Goal: Transaction & Acquisition: Purchase product/service

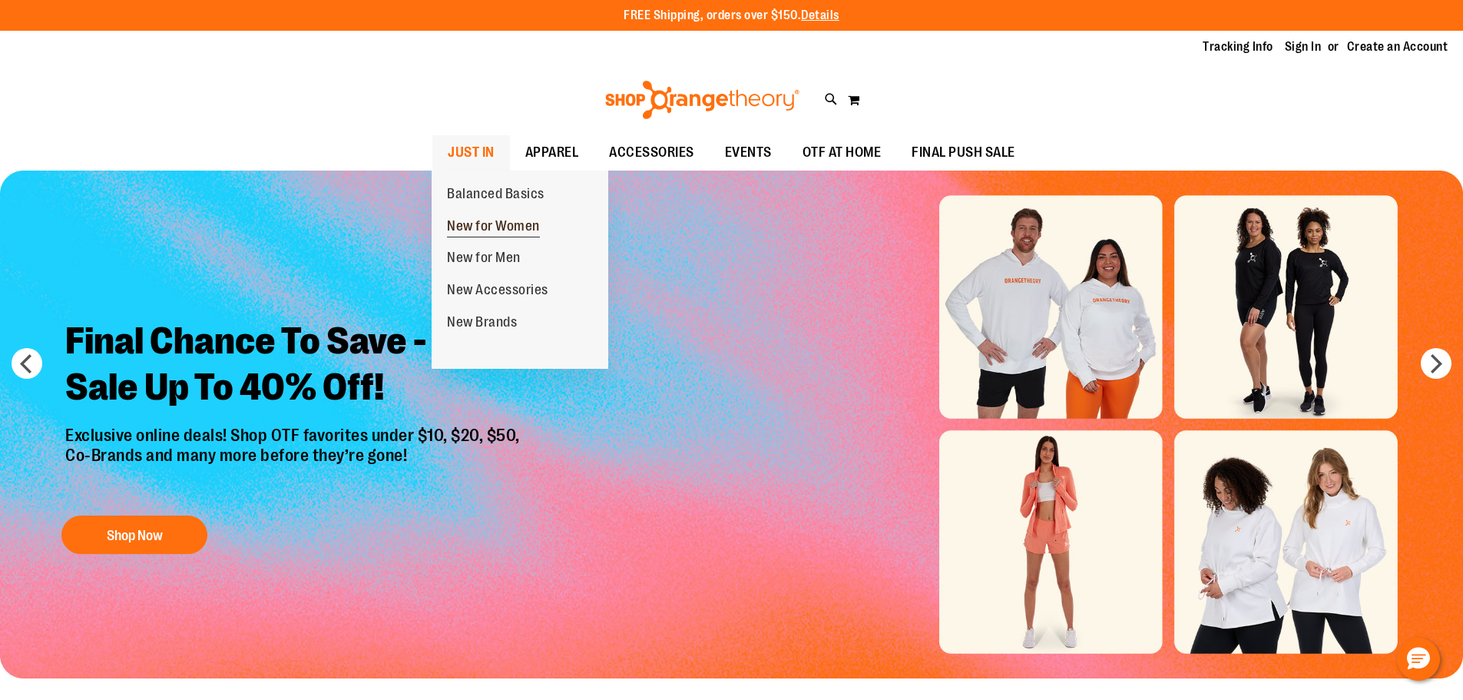
click at [510, 225] on span "New for Women" at bounding box center [493, 227] width 93 height 19
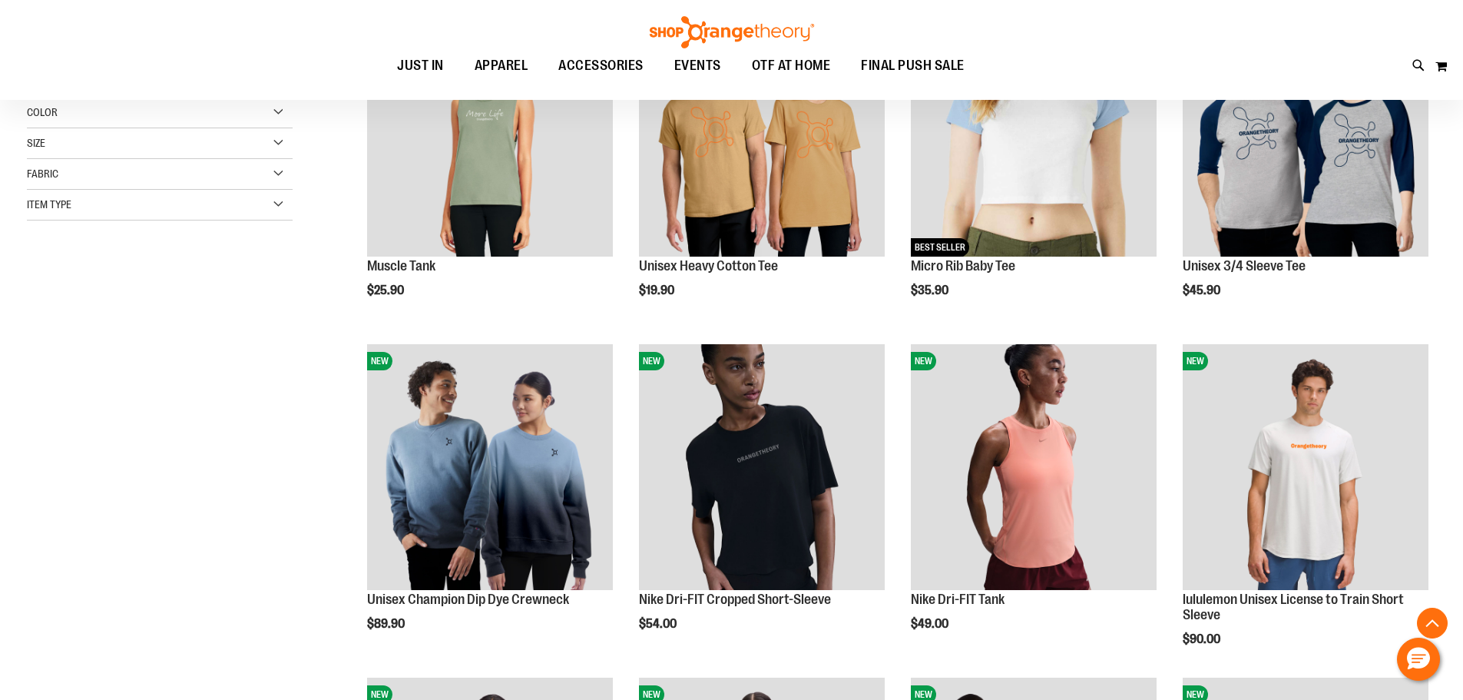
scroll to position [306, 0]
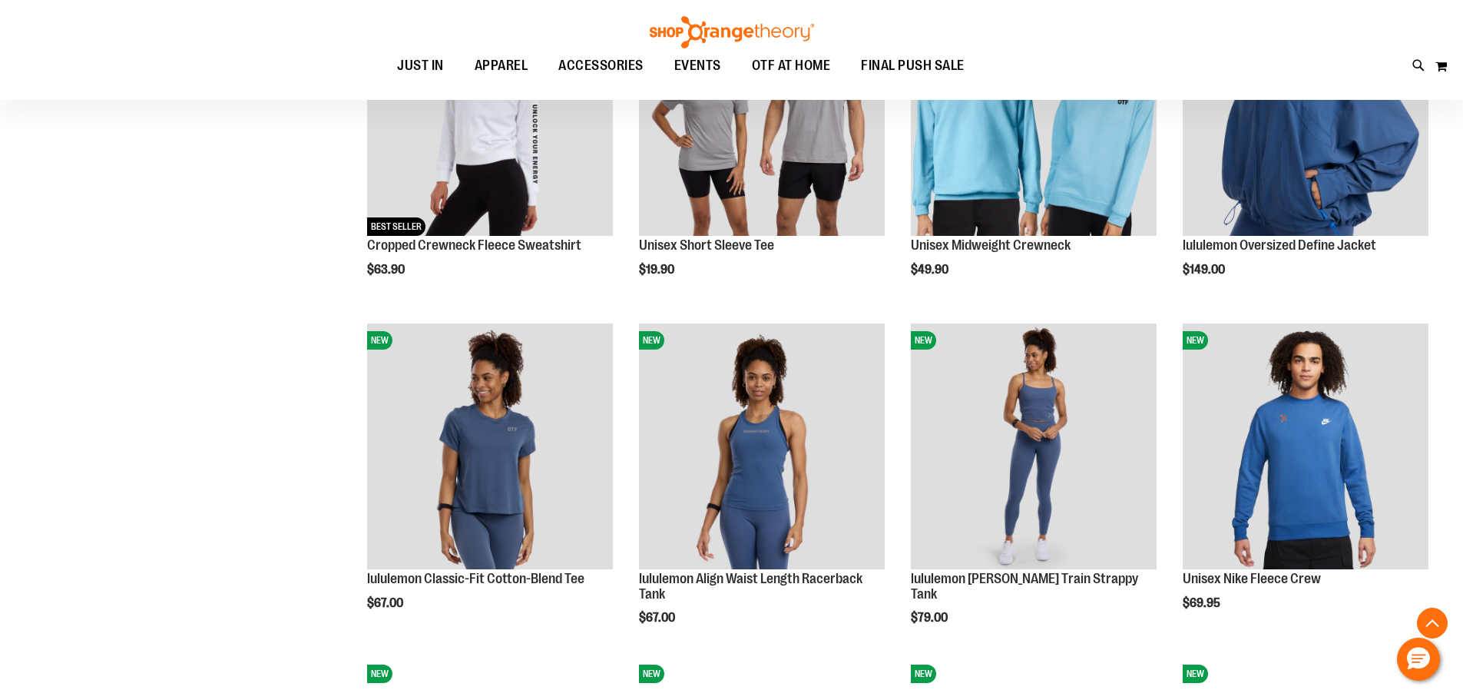
scroll to position [1382, 0]
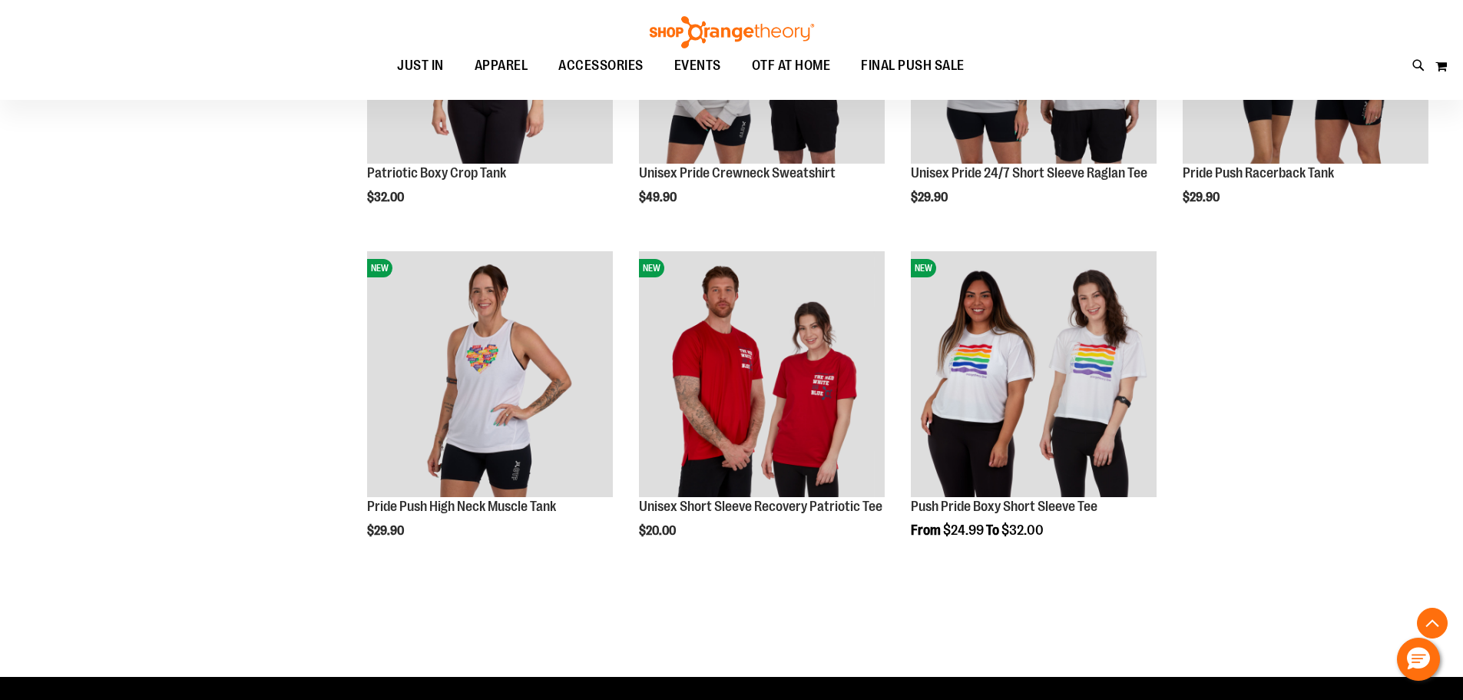
scroll to position [2457, 0]
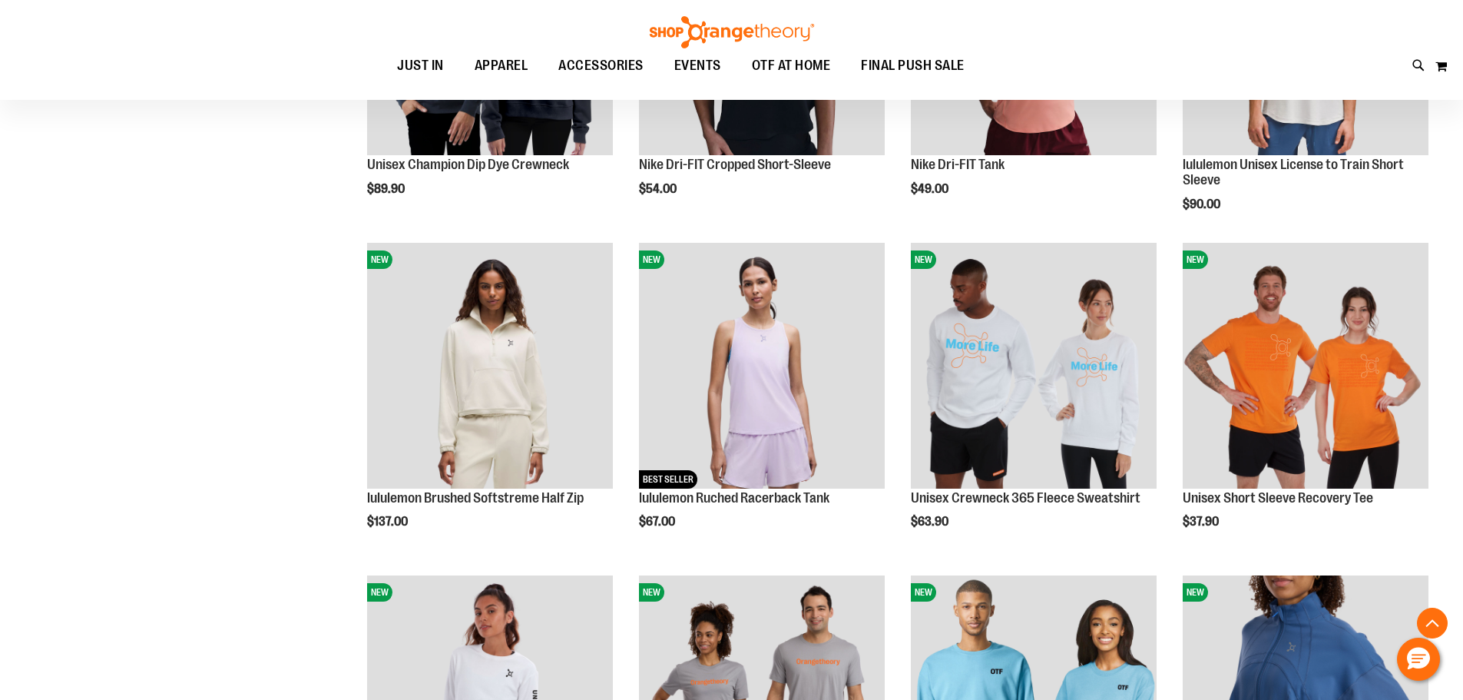
scroll to position [614, 0]
